Goal: Complete application form

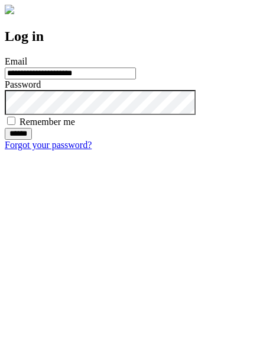
type input "**********"
click at [32, 140] on input "******" at bounding box center [18, 134] width 27 height 12
